Goal: Task Accomplishment & Management: Complete application form

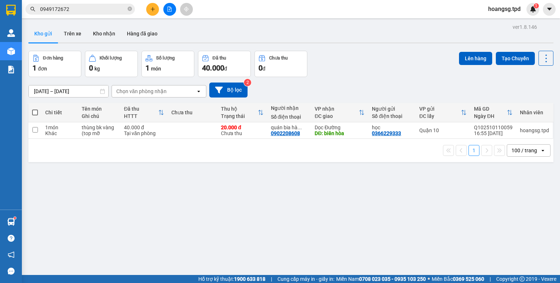
click at [155, 7] on icon "plus" at bounding box center [152, 9] width 5 height 5
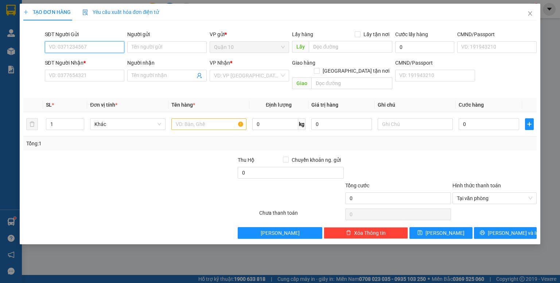
click at [94, 43] on input "SĐT Người Gửi" at bounding box center [85, 47] width 80 height 12
click at [102, 62] on div "0375313694 - lợi ( gọi gấp )" at bounding box center [84, 62] width 71 height 8
type input "0375313694"
type input "lợi ( gọi gấp )"
type input "075201006077"
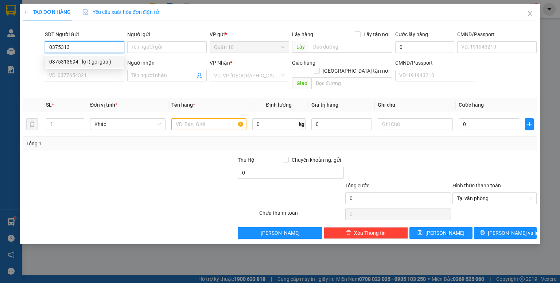
type input "0787276768"
type input "NGHĨA"
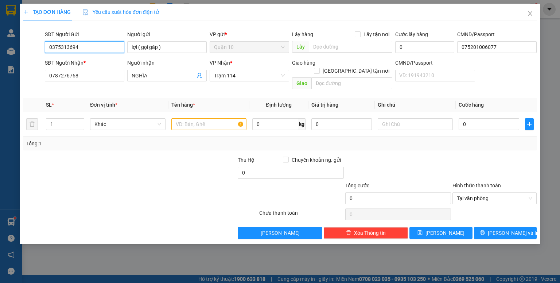
type input "0375313694"
drag, startPoint x: 149, startPoint y: 175, endPoint x: 156, endPoint y: 174, distance: 7.4
click at [149, 181] on div at bounding box center [98, 194] width 150 height 26
click at [198, 76] on icon "user-add" at bounding box center [199, 75] width 5 height 5
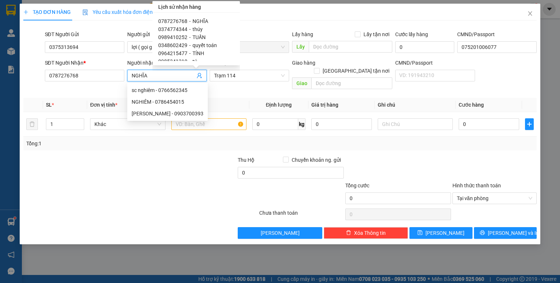
click at [182, 26] on span "0374774344" at bounding box center [172, 29] width 29 height 6
type input "0374774344"
type input "thúy"
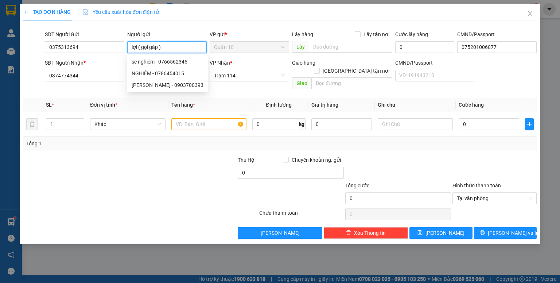
drag, startPoint x: 164, startPoint y: 46, endPoint x: 139, endPoint y: 46, distance: 25.5
click at [139, 46] on input "lợi ( gọi gấp )" at bounding box center [167, 47] width 80 height 12
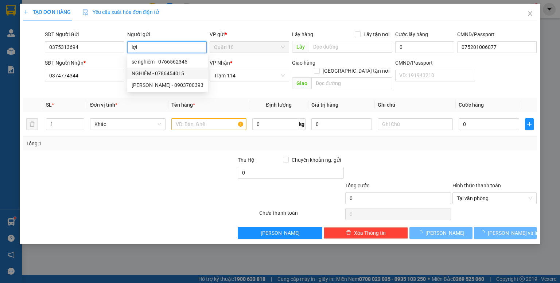
type input "lợi"
click at [180, 167] on div at bounding box center [183, 169] width 107 height 26
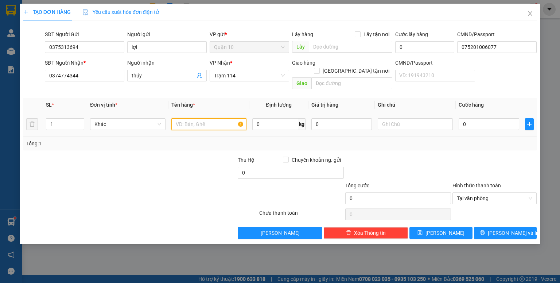
click at [209, 118] on input "text" at bounding box center [208, 124] width 75 height 12
type input "hộp(bộ sạc)"
click at [231, 73] on span "Trạm 114" at bounding box center [249, 75] width 71 height 11
type input "350.000"
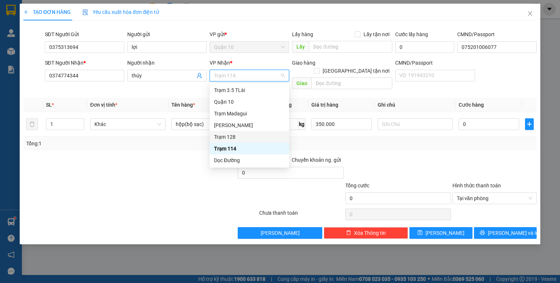
click at [234, 133] on div "Trạm 128" at bounding box center [249, 137] width 71 height 8
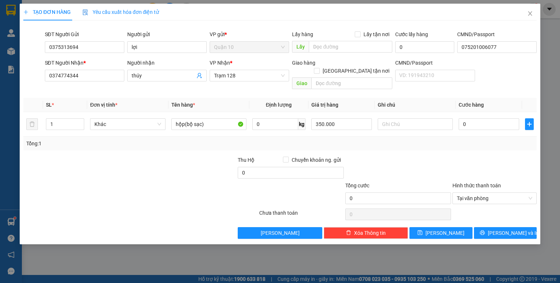
click at [381, 156] on div at bounding box center [398, 169] width 107 height 26
click at [479, 118] on input "0" at bounding box center [489, 124] width 61 height 12
type input "4"
type input "40"
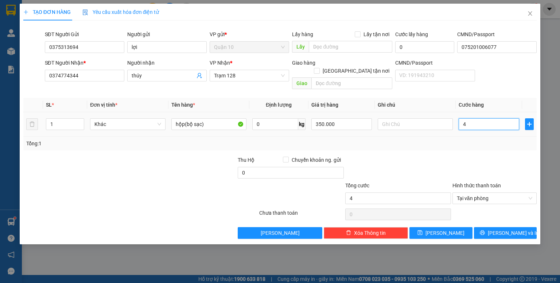
type input "40"
type input "40.000"
drag, startPoint x: 505, startPoint y: 134, endPoint x: 500, endPoint y: 142, distance: 9.7
click at [505, 139] on div "Tổng: 1" at bounding box center [280, 143] width 508 height 8
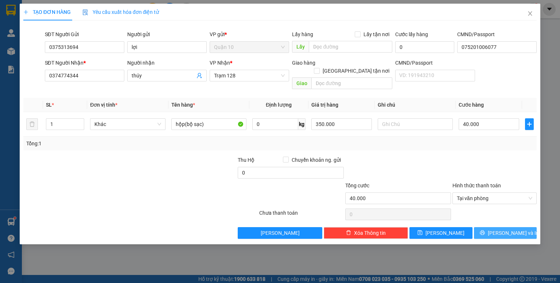
click at [496, 227] on button "[PERSON_NAME] và In" at bounding box center [505, 233] width 63 height 12
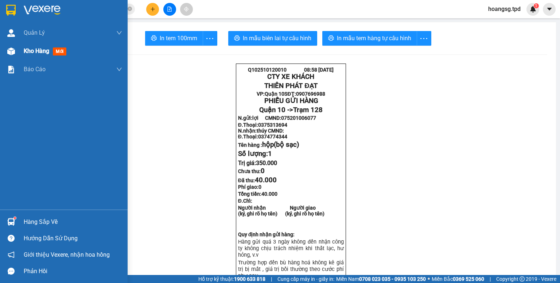
click at [7, 50] on img at bounding box center [11, 51] width 8 height 8
